Goal: Use online tool/utility: Utilize a website feature to perform a specific function

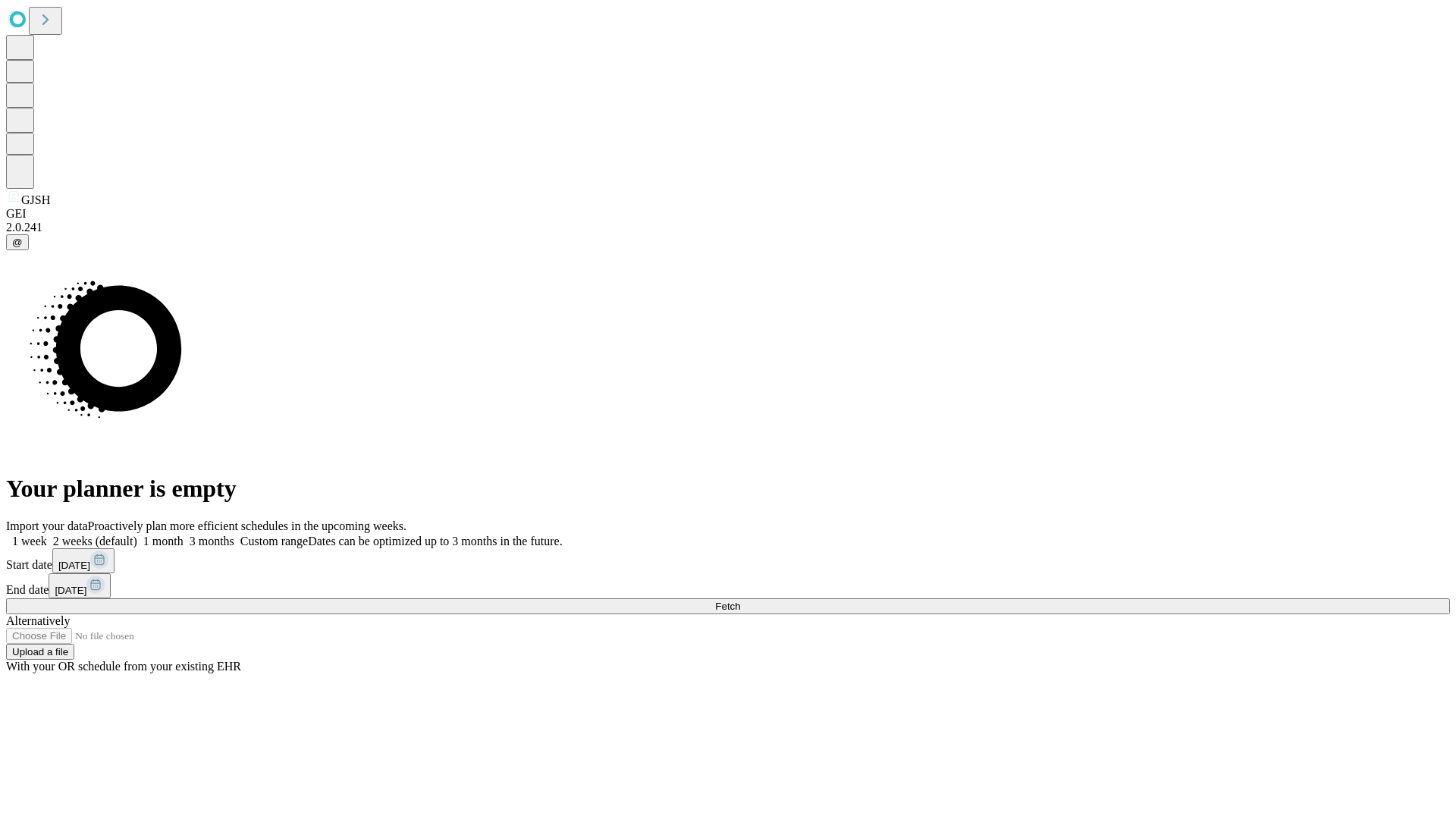
click at [740, 601] on span "Fetch" at bounding box center [728, 606] width 25 height 12
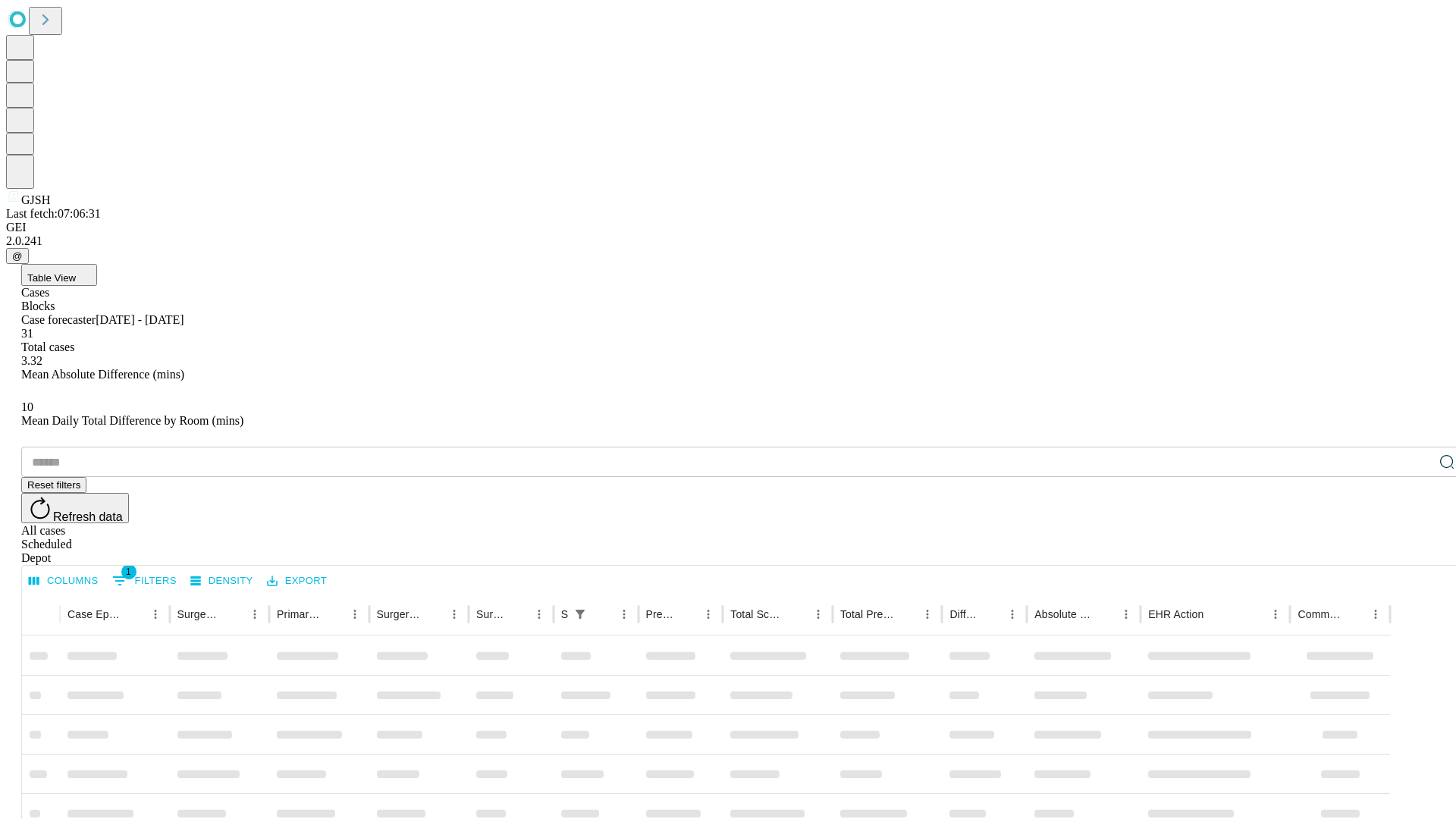
click at [76, 272] on span "Table View" at bounding box center [52, 277] width 49 height 12
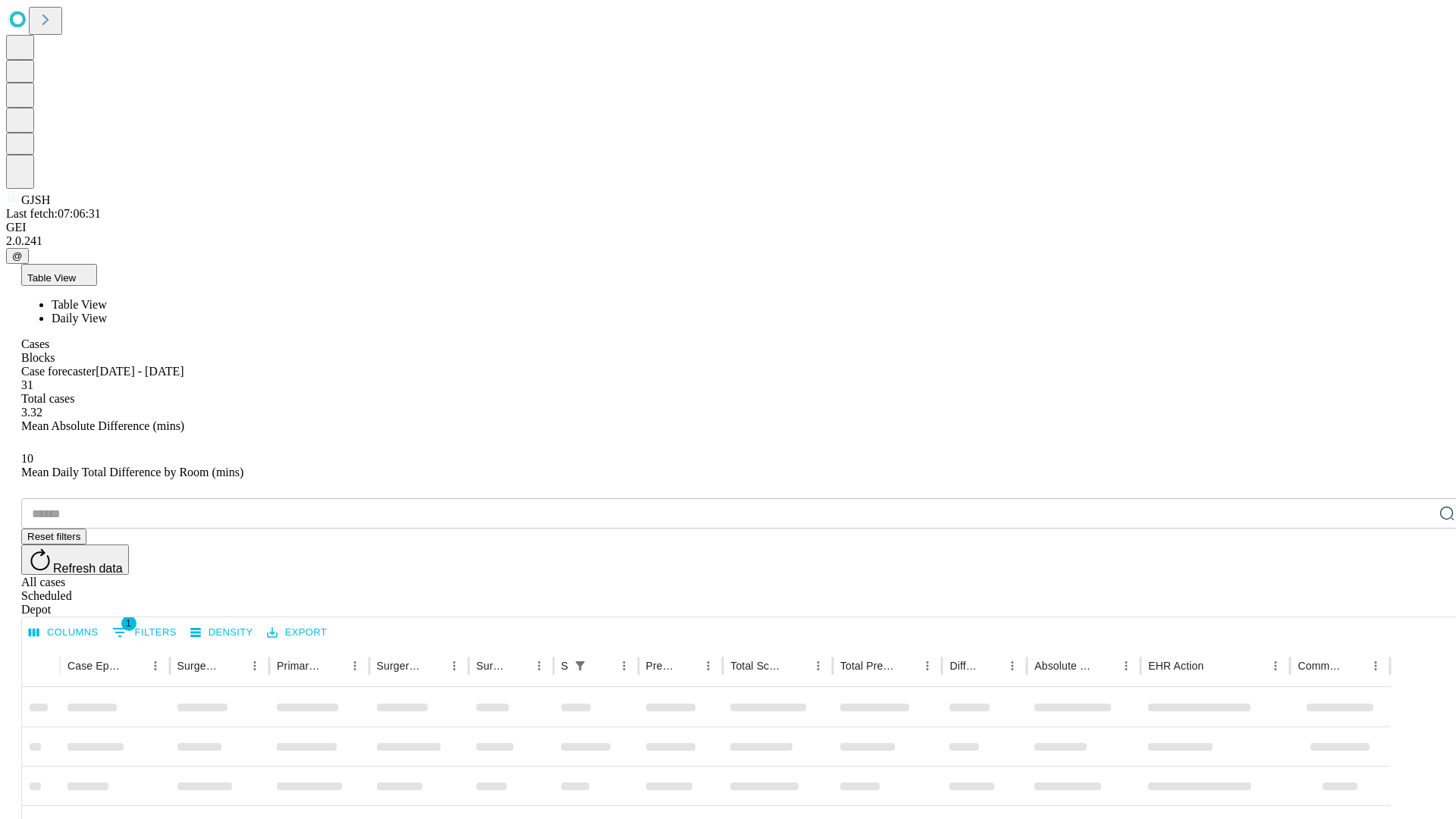
click at [107, 312] on span "Daily View" at bounding box center [79, 318] width 55 height 13
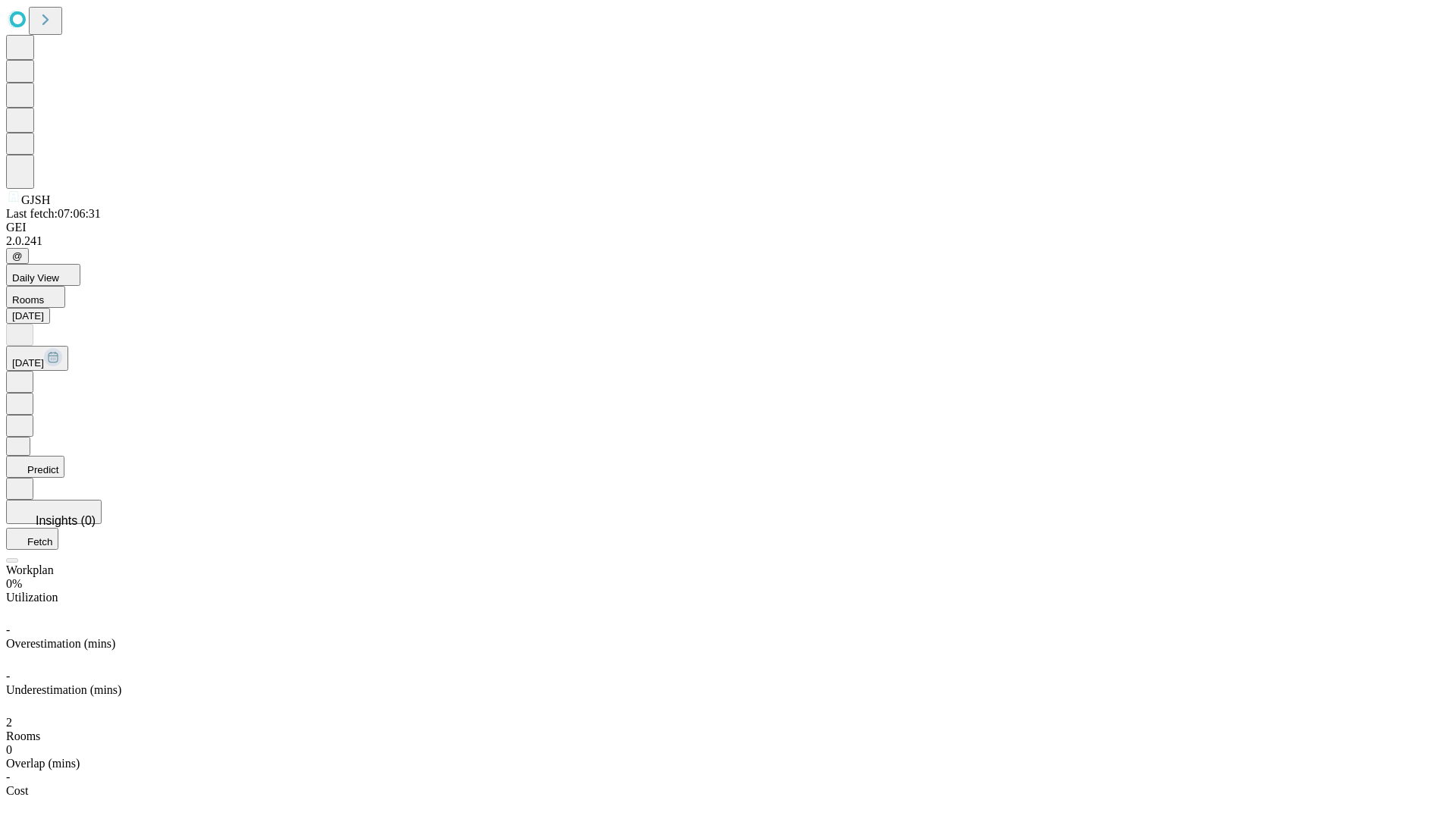
click at [64, 456] on button "Predict" at bounding box center [35, 467] width 58 height 22
